Goal: Communication & Community: Answer question/provide support

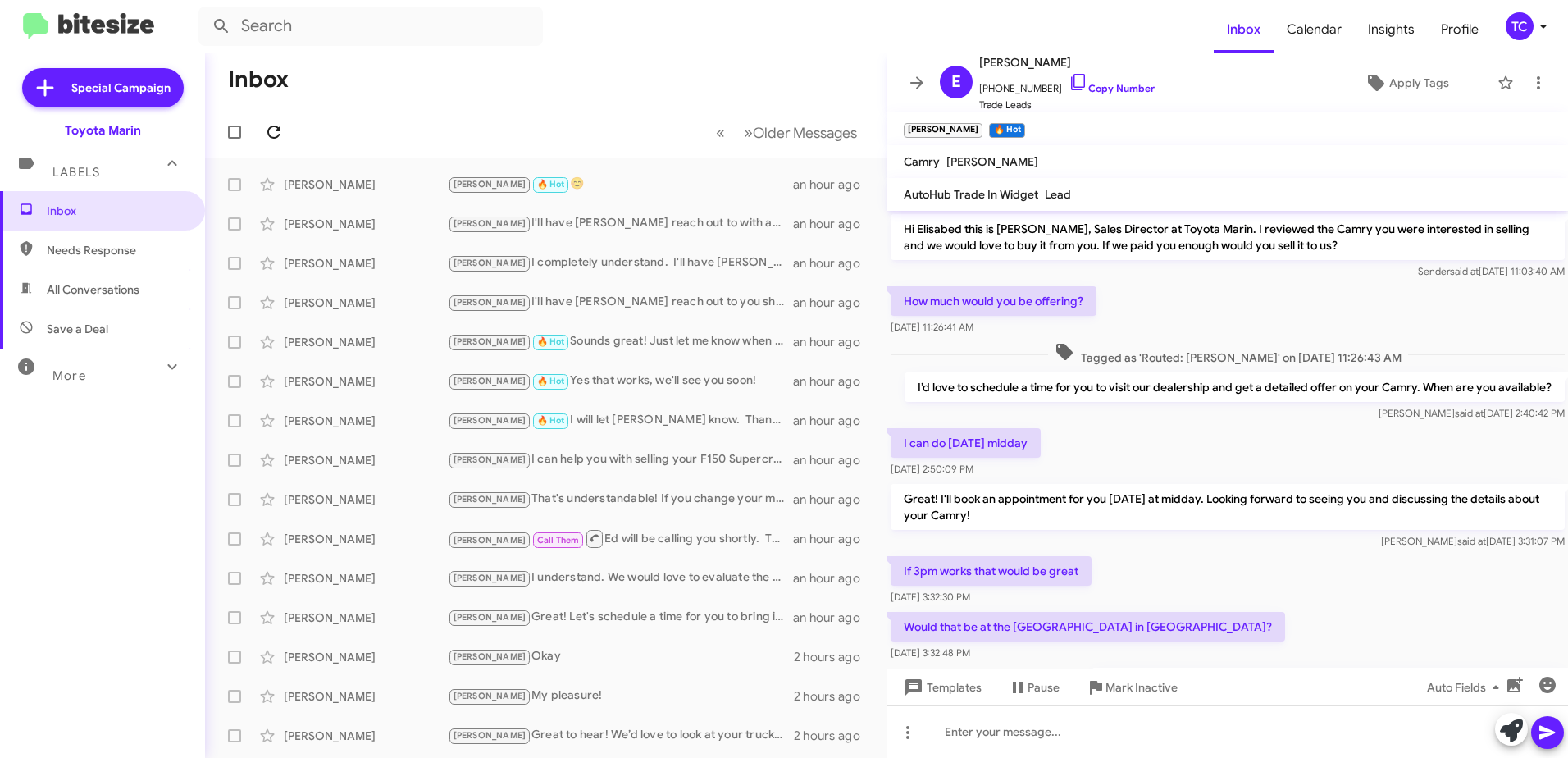
scroll to position [208, 0]
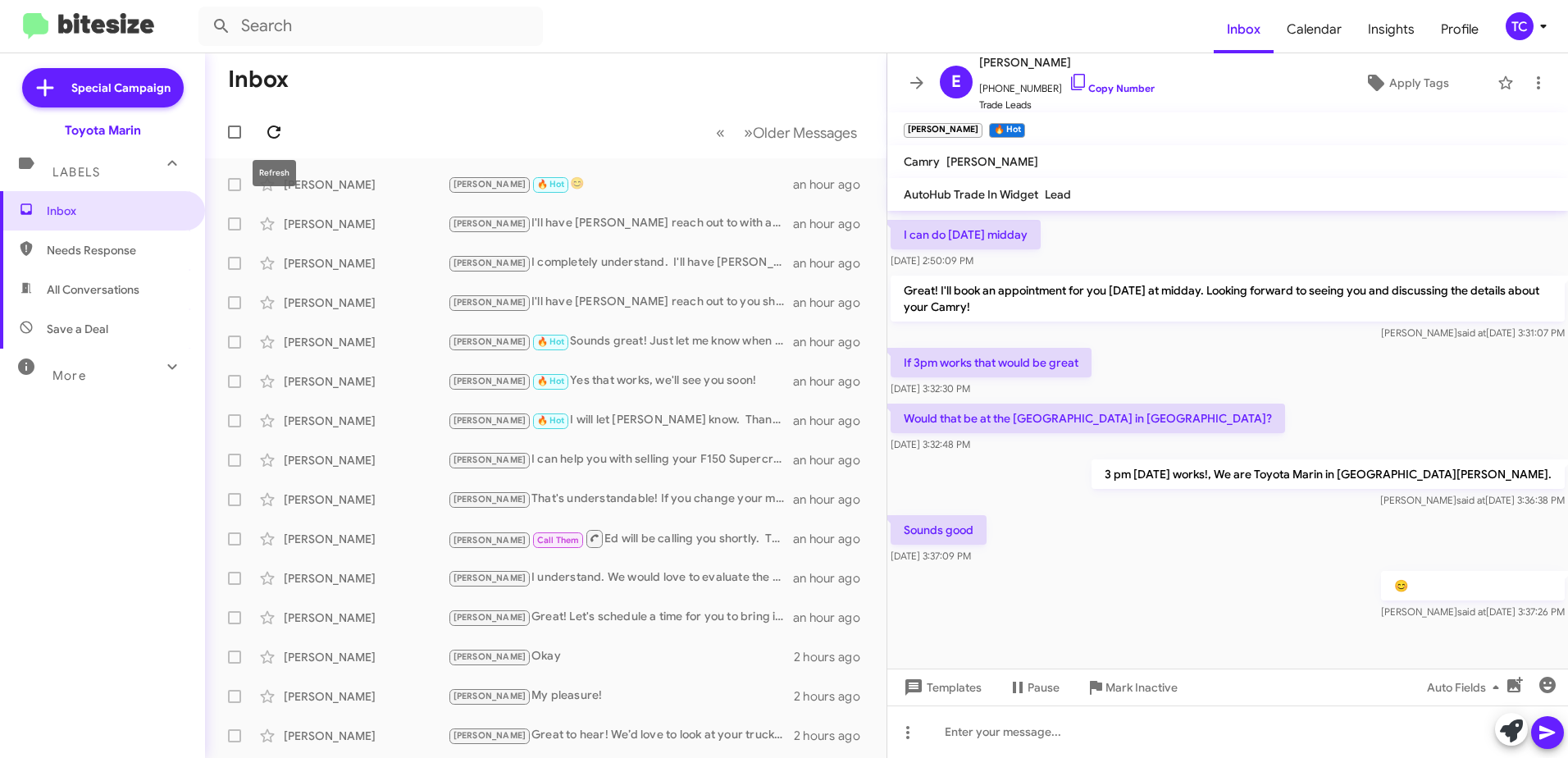
click at [271, 126] on icon at bounding box center [274, 132] width 13 height 13
click at [271, 134] on icon at bounding box center [273, 131] width 20 height 20
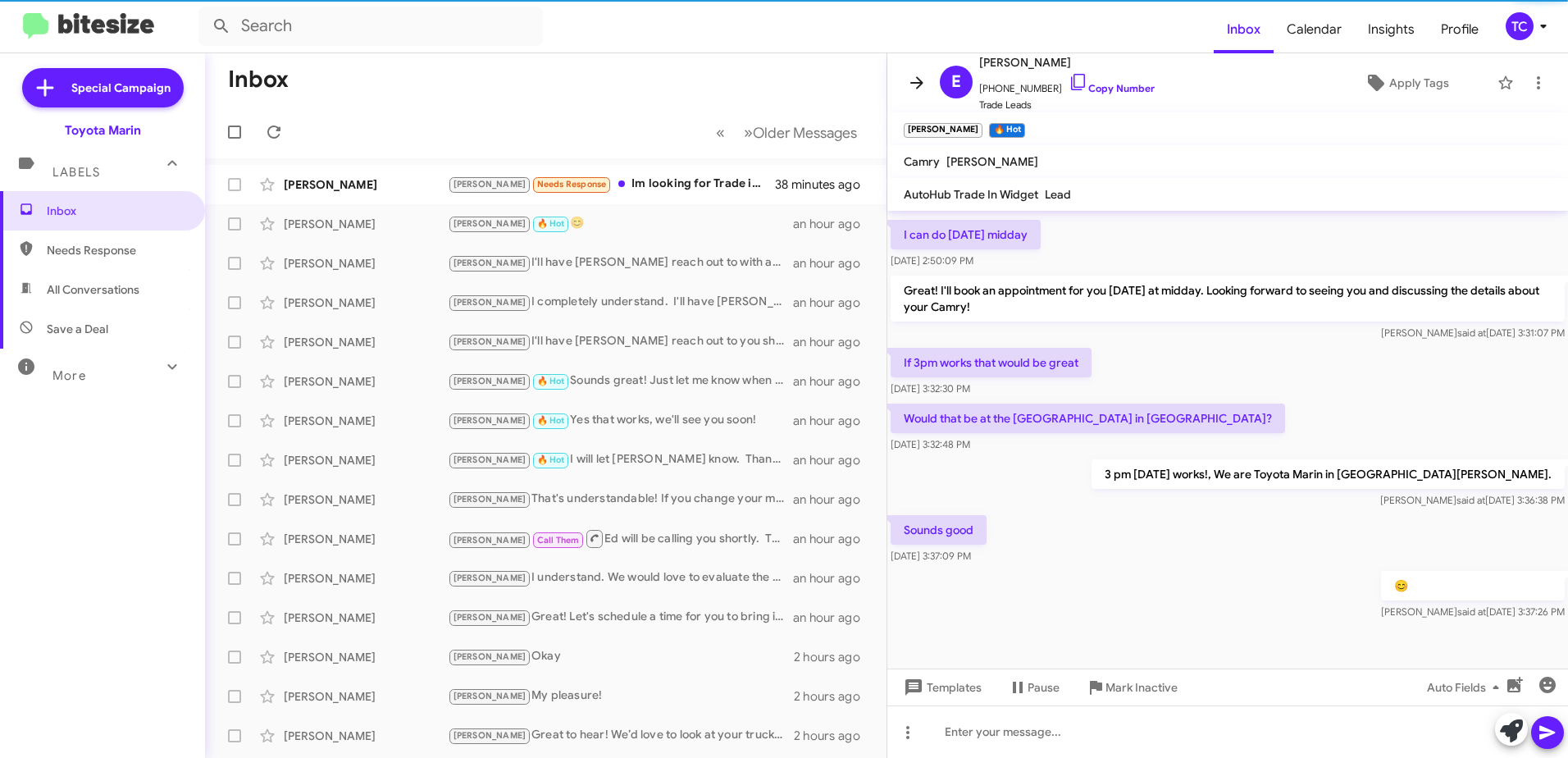
click at [923, 84] on icon at bounding box center [916, 82] width 20 height 20
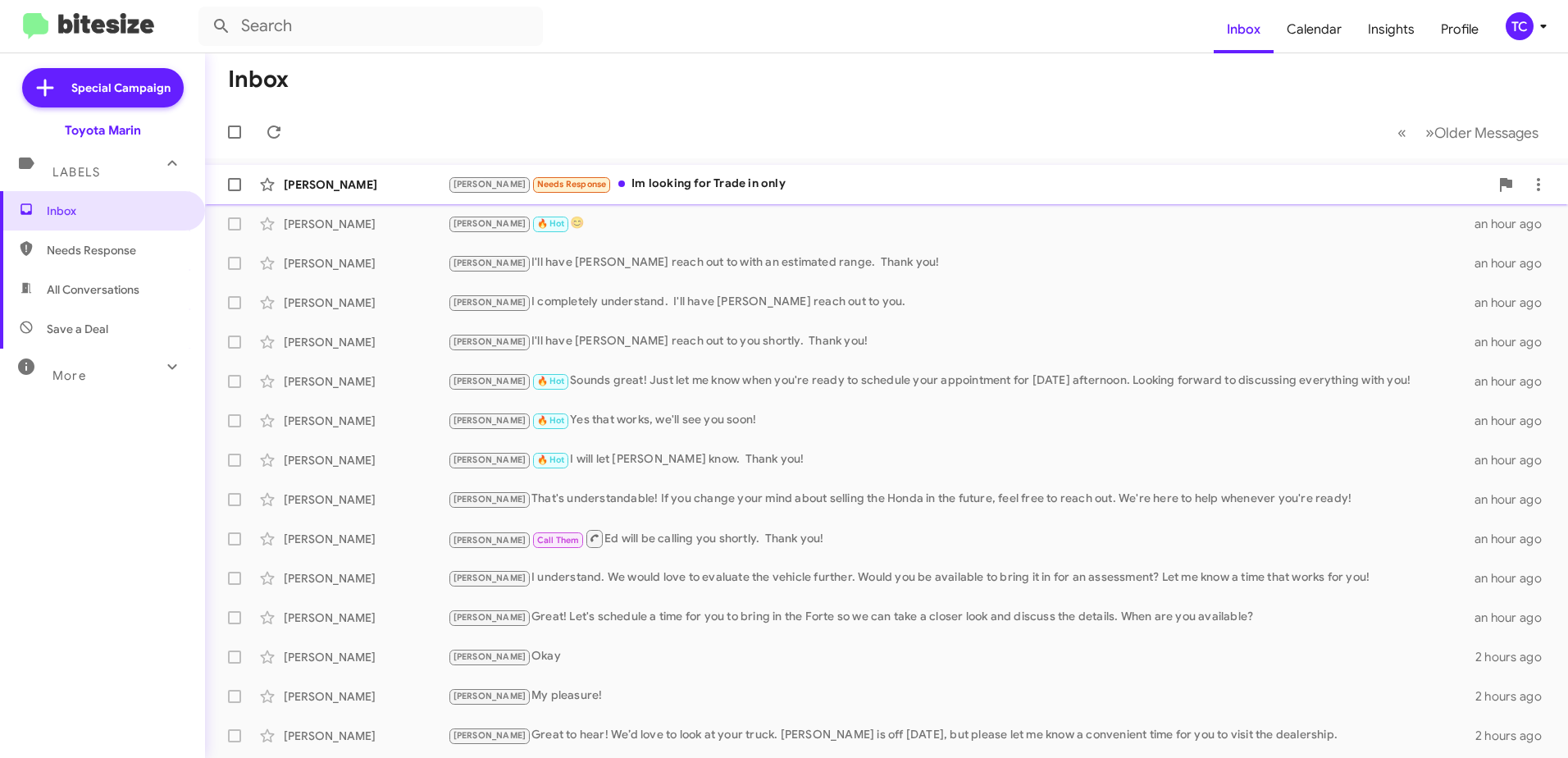
click at [713, 186] on div "[PERSON_NAME] Needs Response Im looking for Trade in only" at bounding box center [968, 184] width 1041 height 19
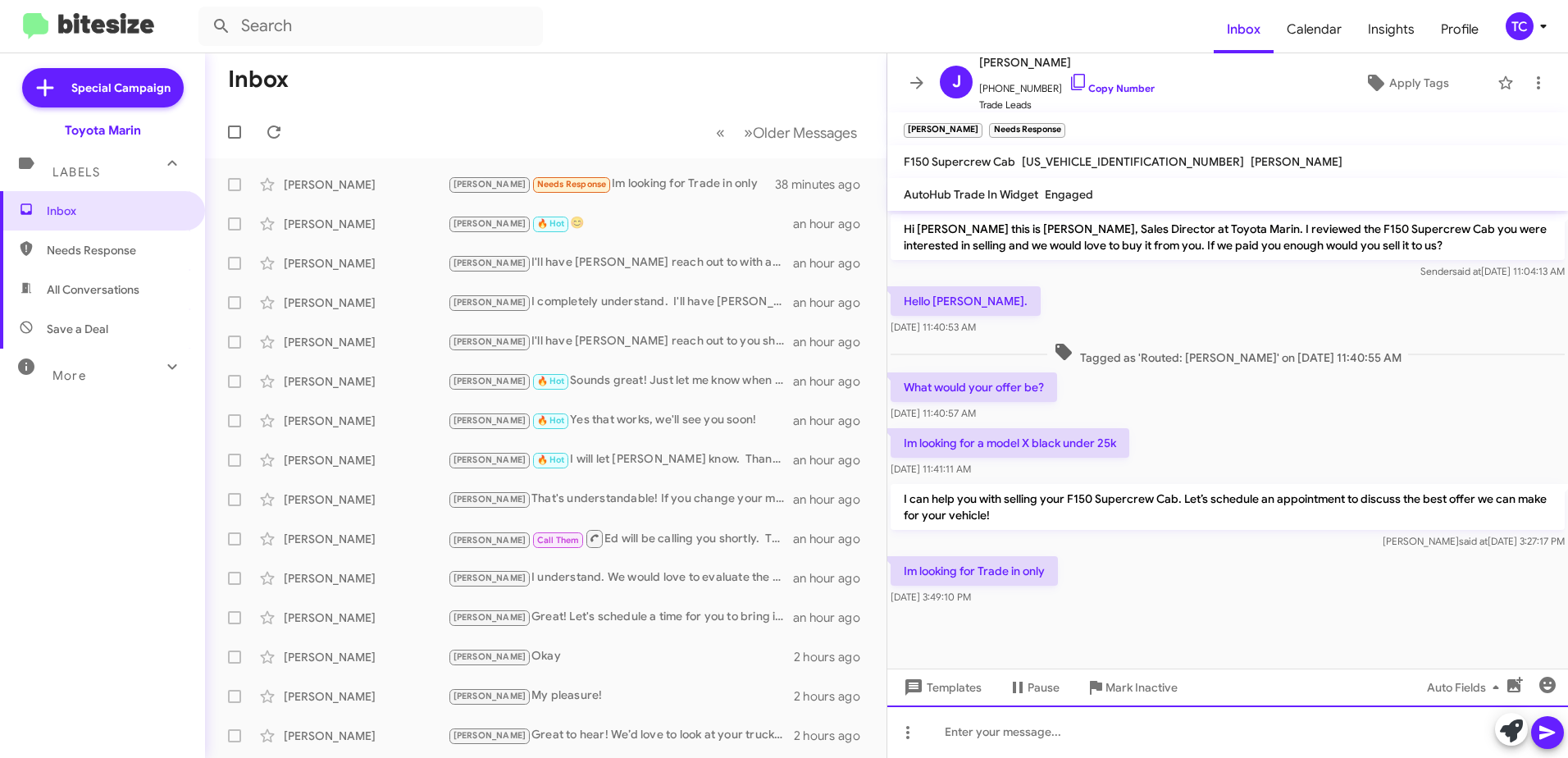
click at [1047, 727] on div at bounding box center [1228, 731] width 681 height 52
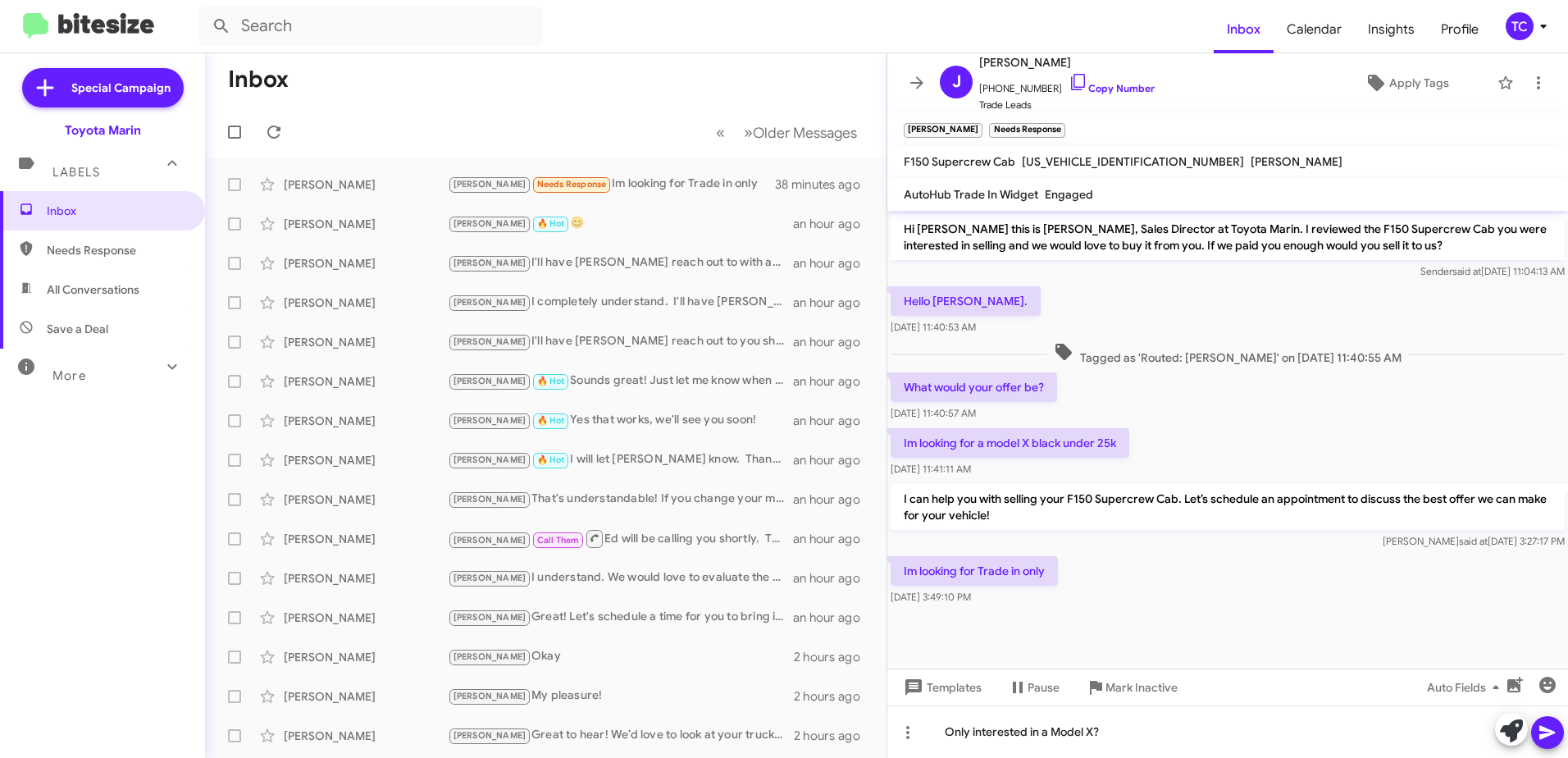
click at [1554, 734] on icon at bounding box center [1547, 732] width 20 height 20
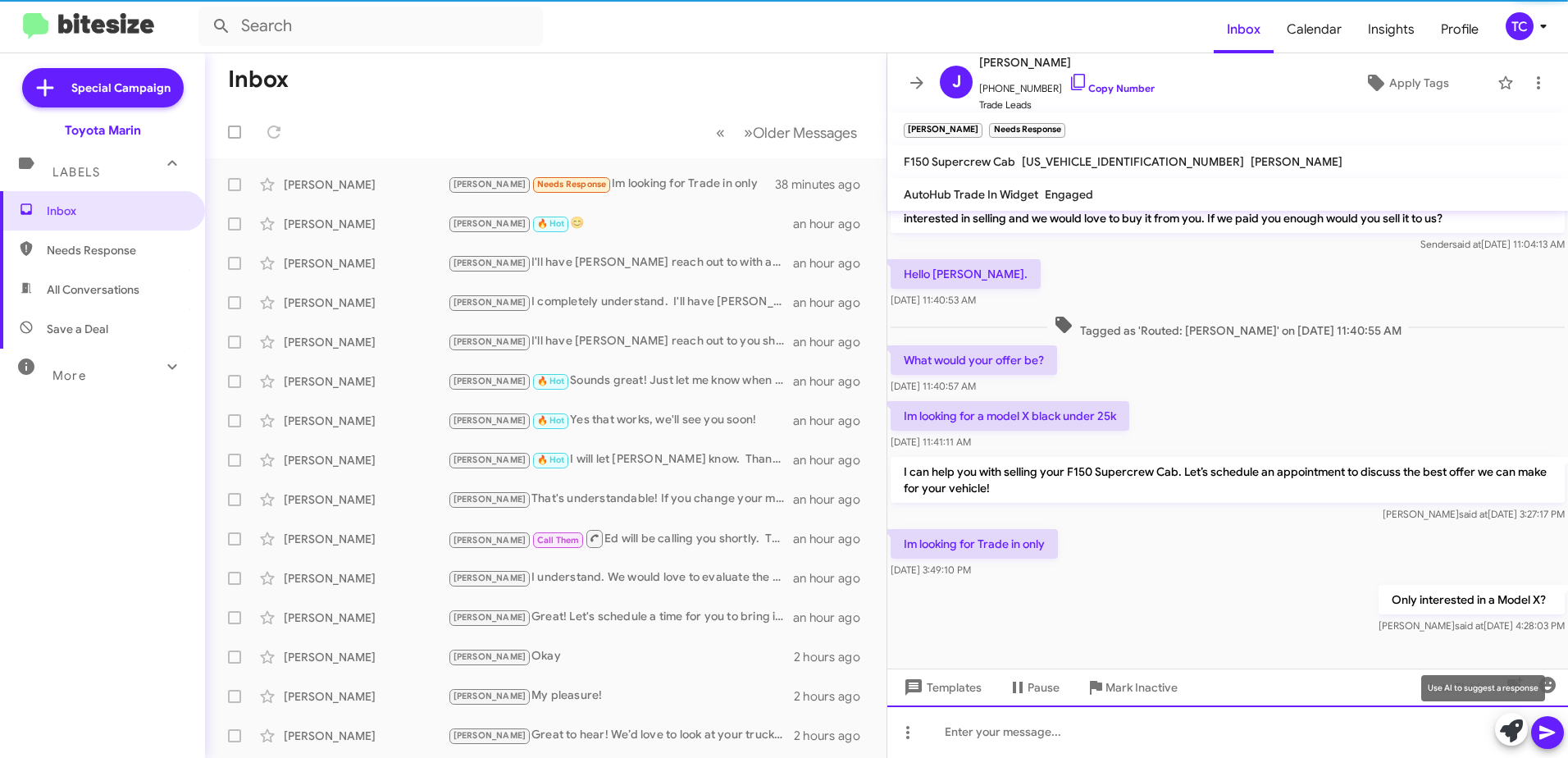
scroll to position [29, 0]
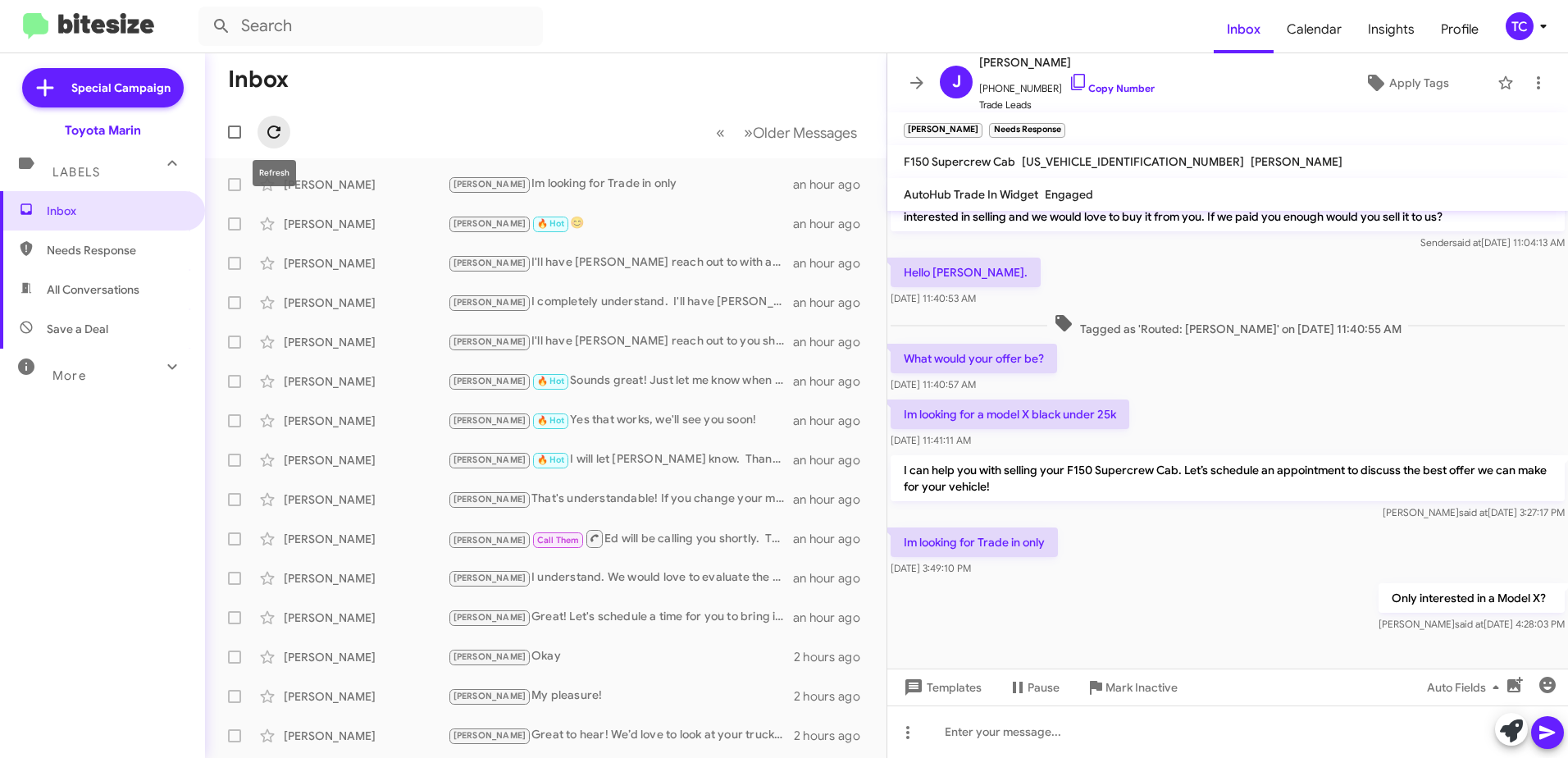
click at [277, 132] on icon at bounding box center [273, 131] width 20 height 20
click at [573, 176] on div "[PERSON_NAME] Needs Response Yes" at bounding box center [627, 184] width 360 height 19
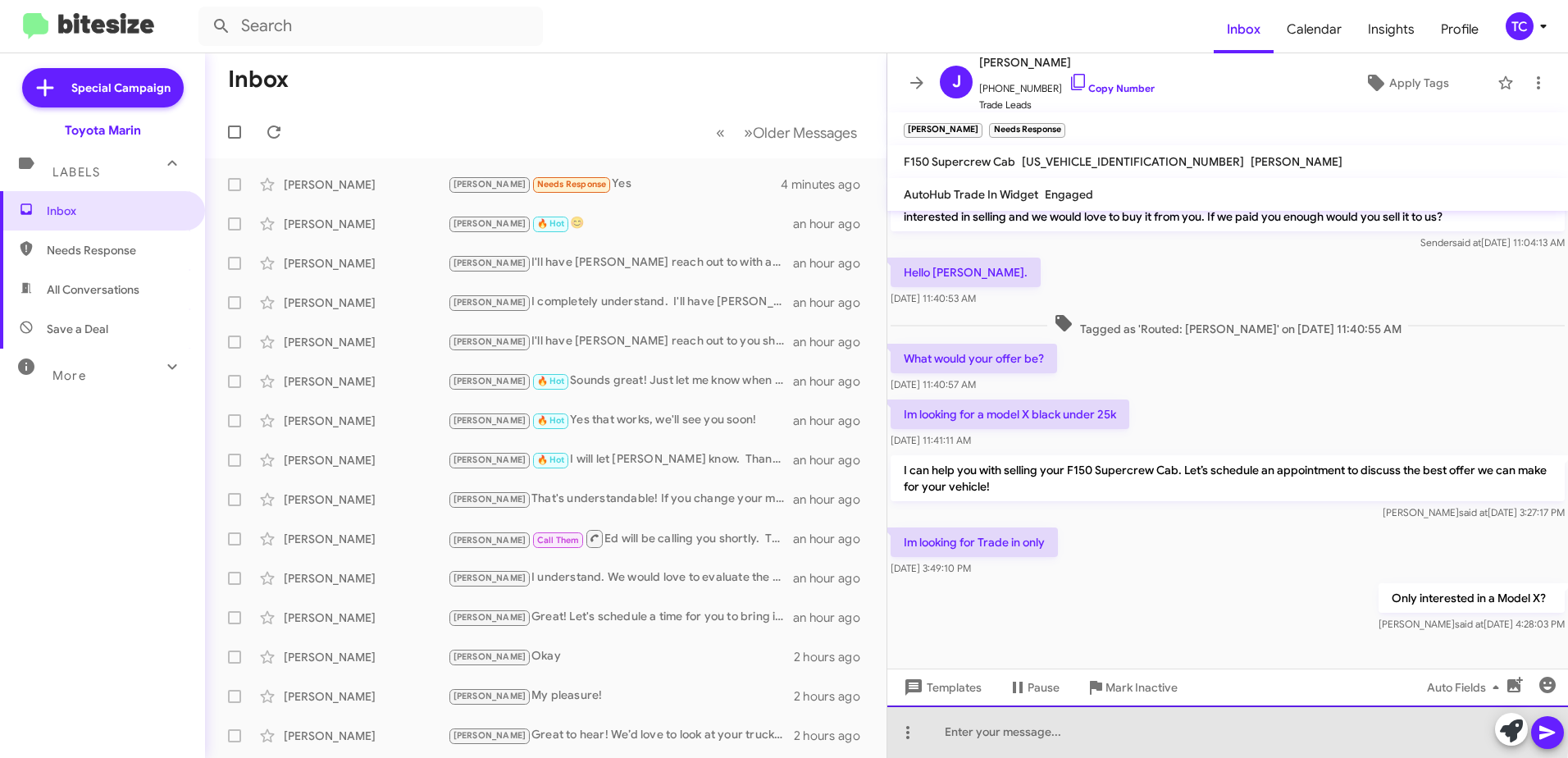
click at [1039, 724] on div at bounding box center [1228, 731] width 681 height 52
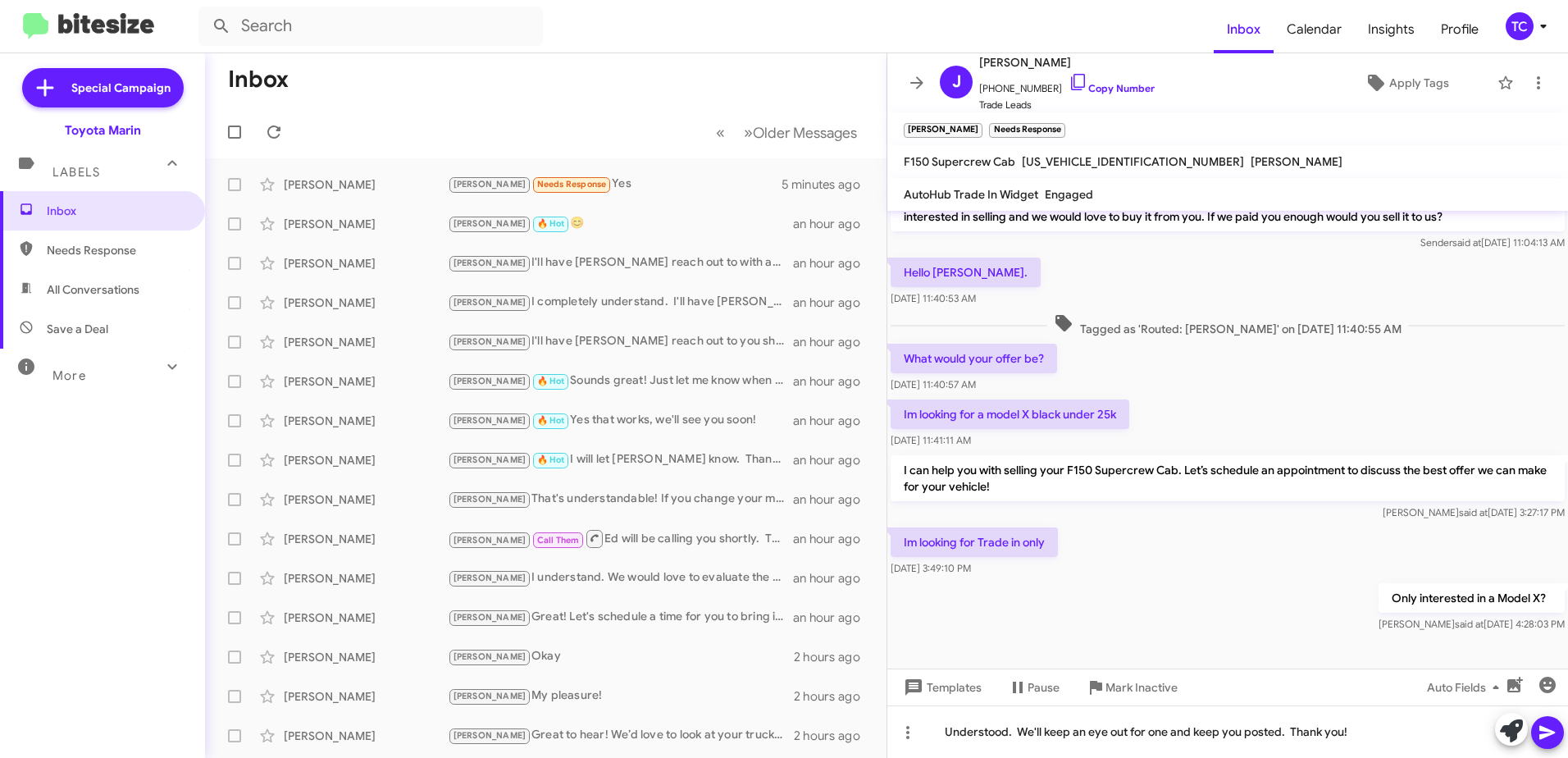
click at [1538, 736] on icon at bounding box center [1547, 732] width 20 height 20
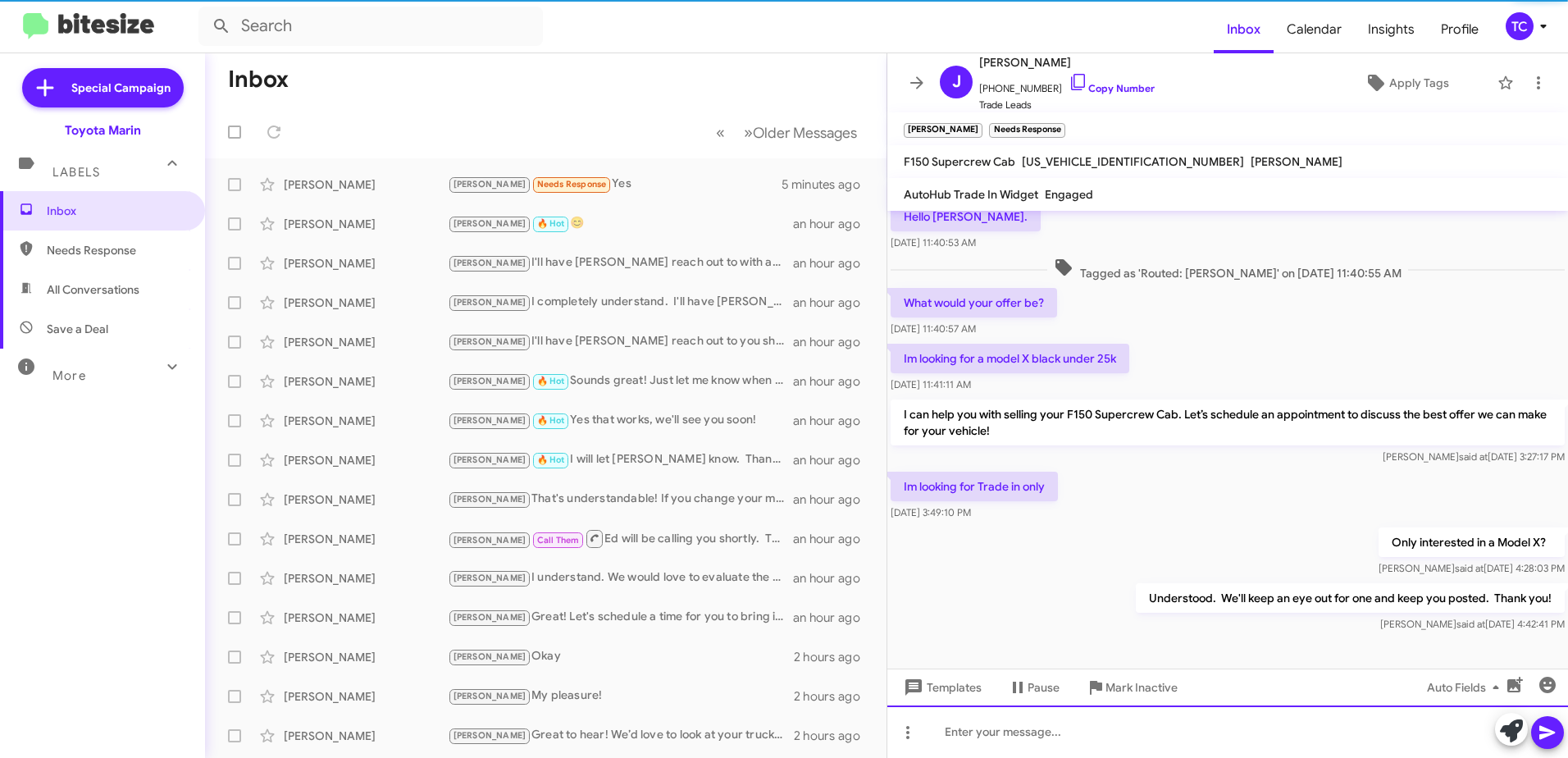
scroll to position [89, 0]
